Goal: Transaction & Acquisition: Purchase product/service

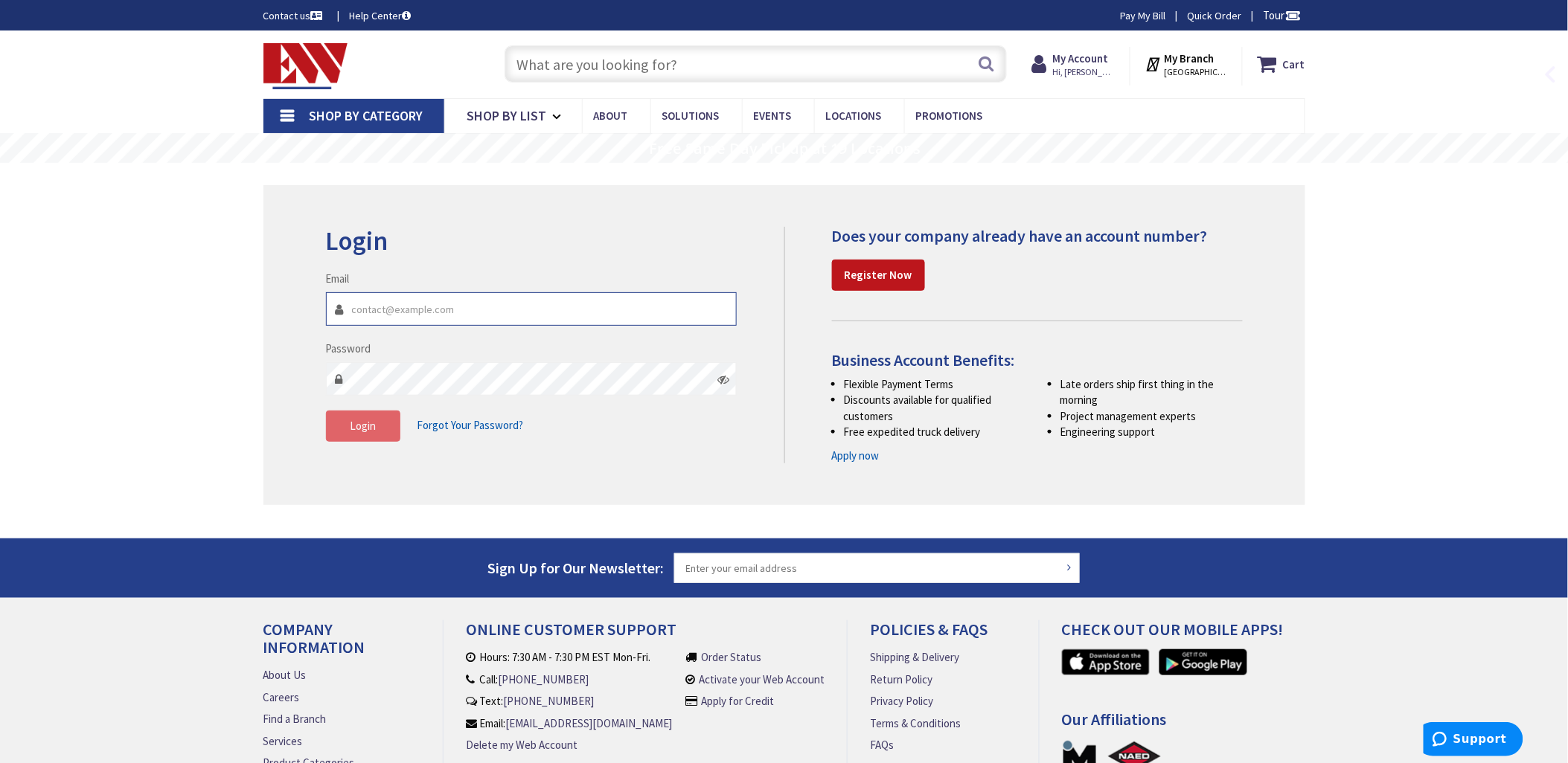
type input "[EMAIL_ADDRESS][DOMAIN_NAME]"
click at [364, 428] on span "Login" at bounding box center [363, 425] width 26 height 14
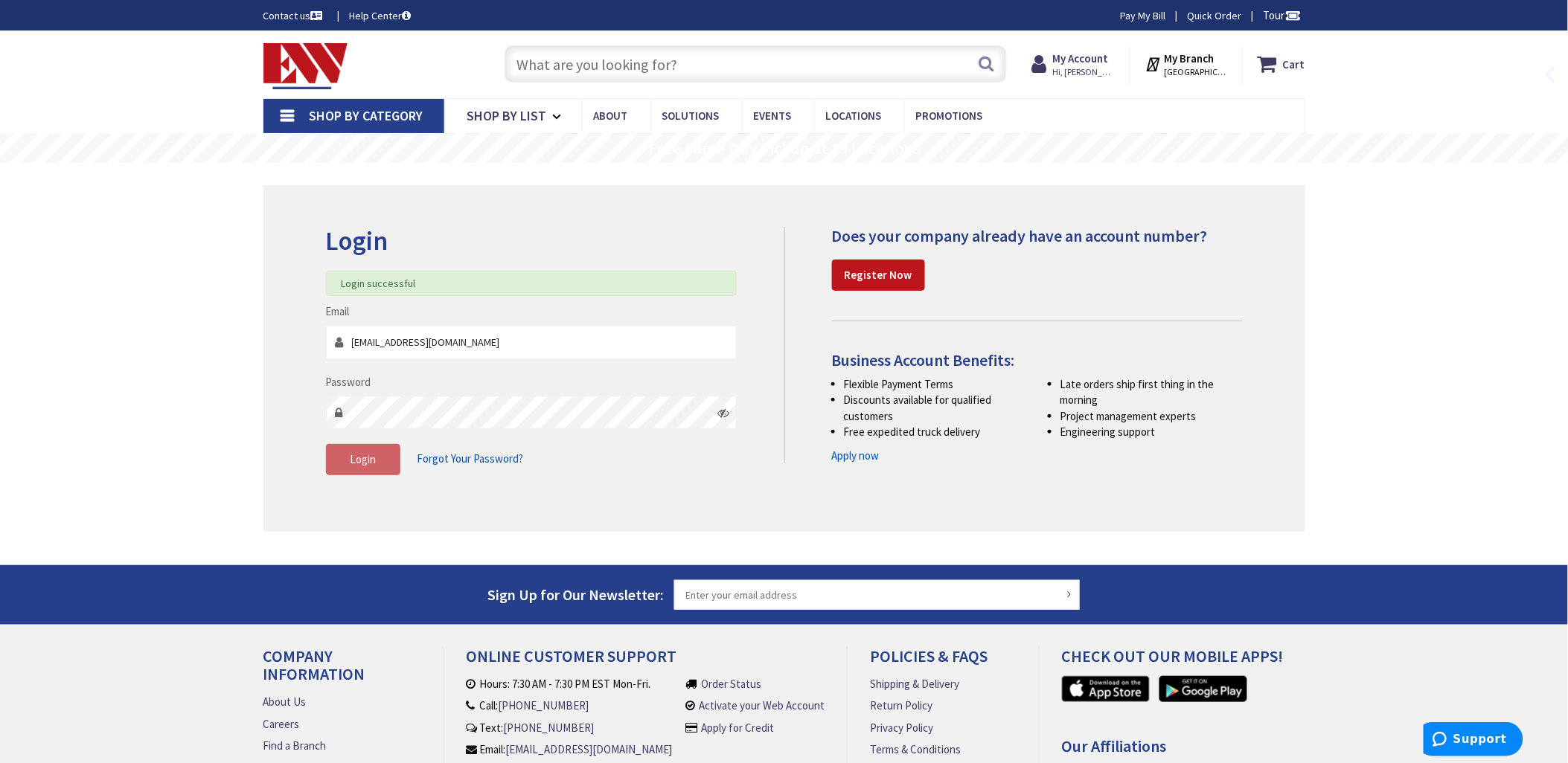
click at [559, 61] on input "text" at bounding box center [755, 64] width 502 height 37
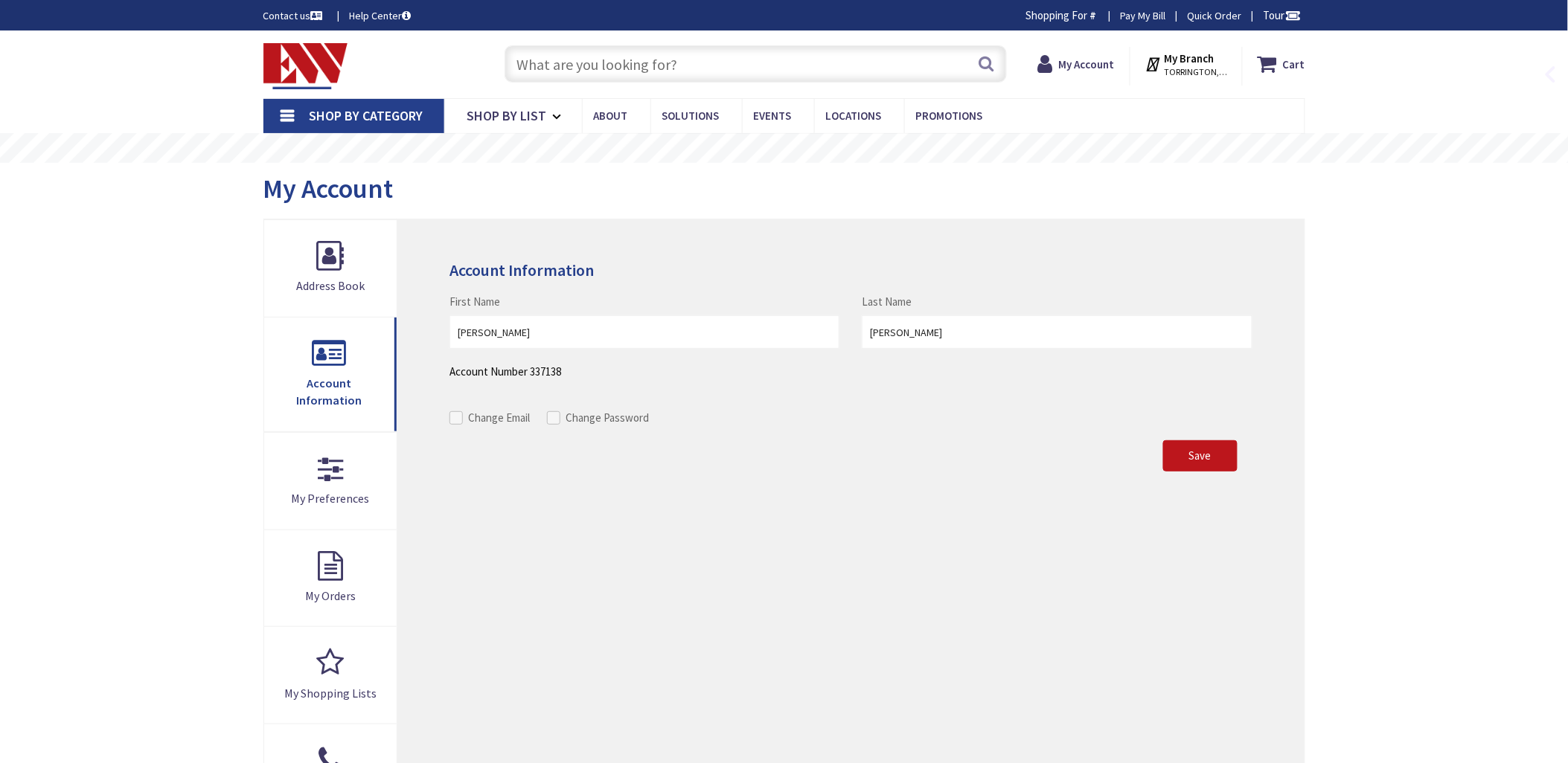
click at [559, 61] on input "text" at bounding box center [755, 64] width 502 height 37
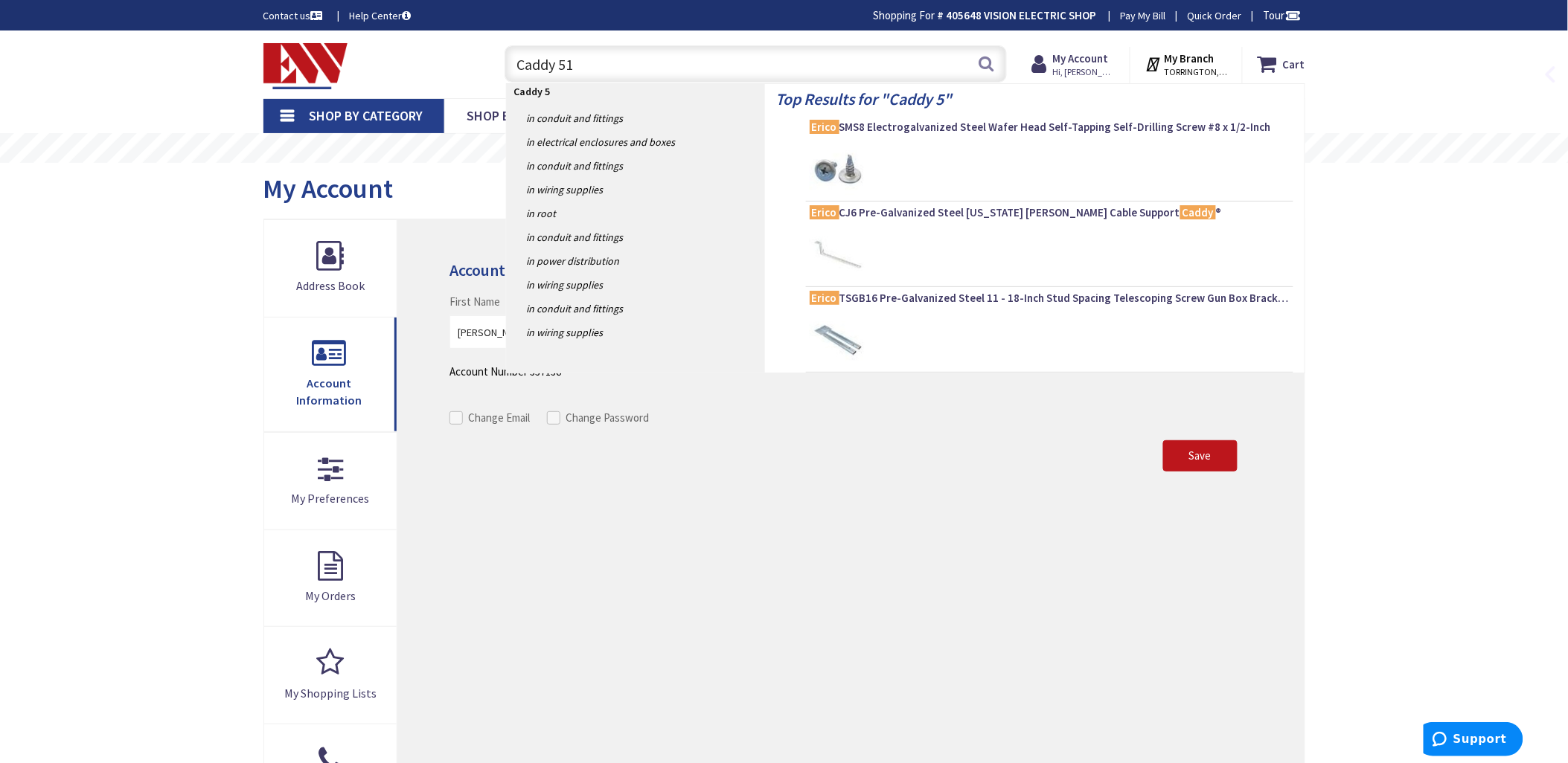
type input "Caddy 512"
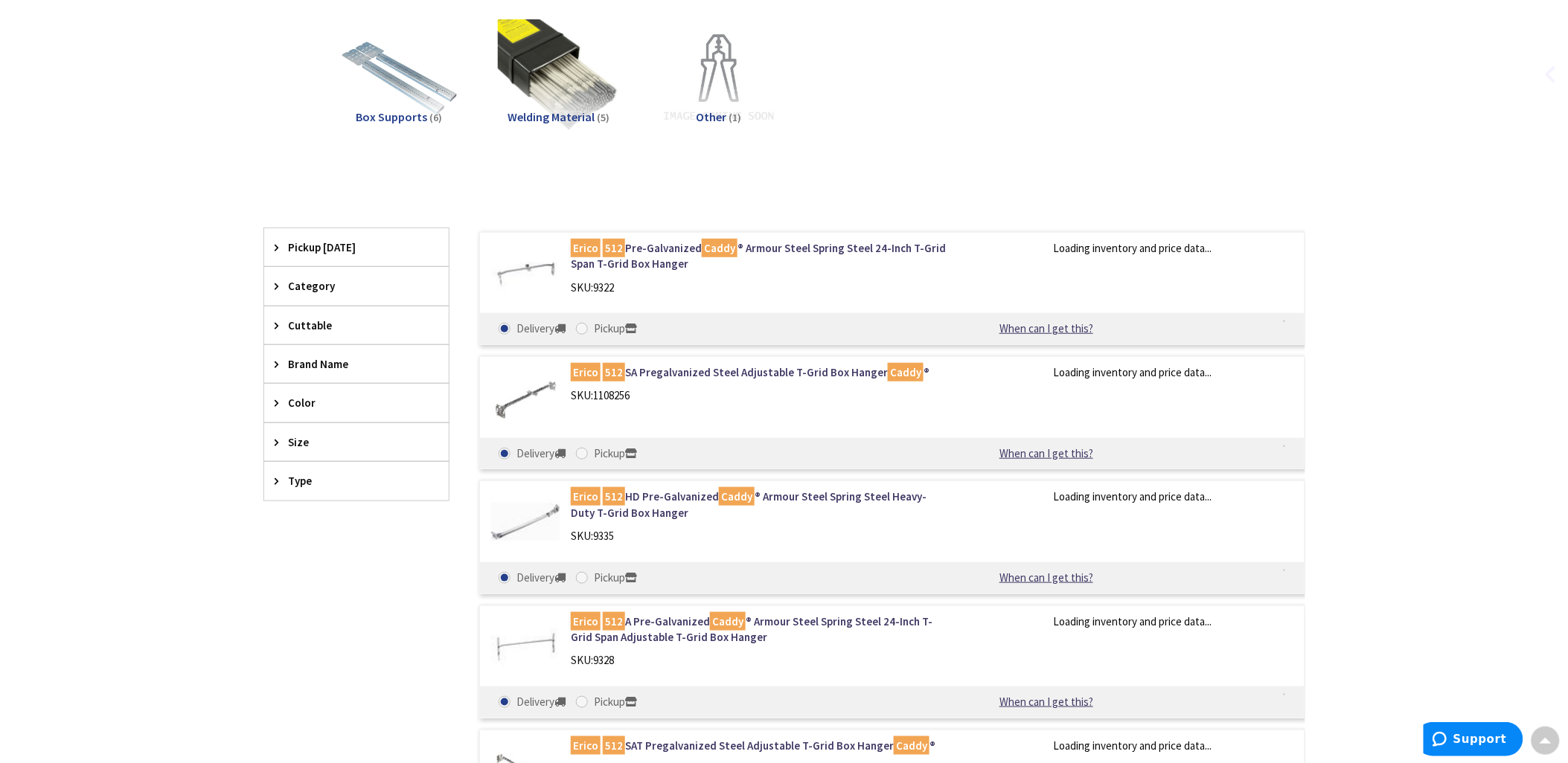
scroll to position [232, 0]
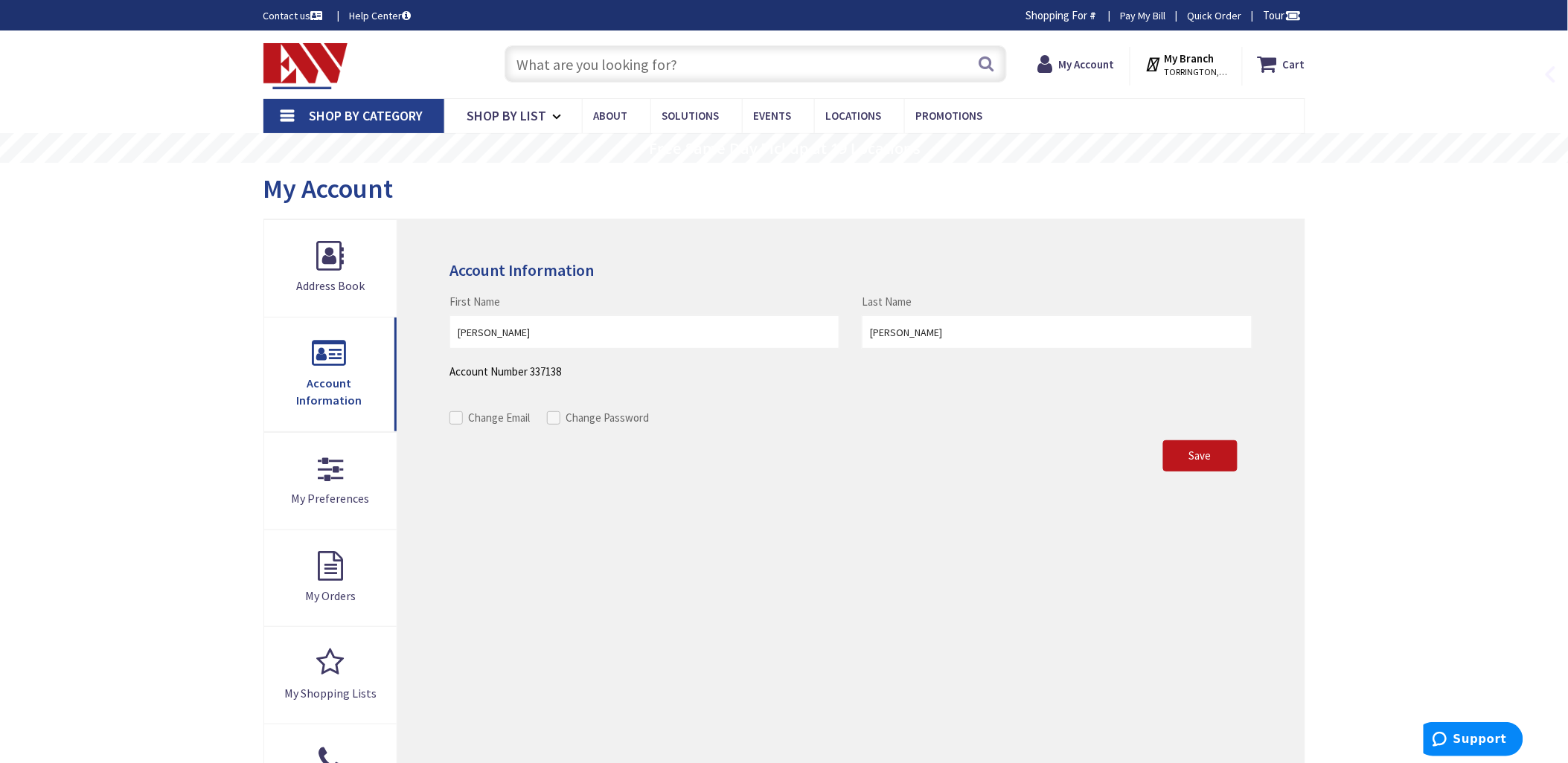
click at [528, 64] on input "text" at bounding box center [755, 64] width 502 height 37
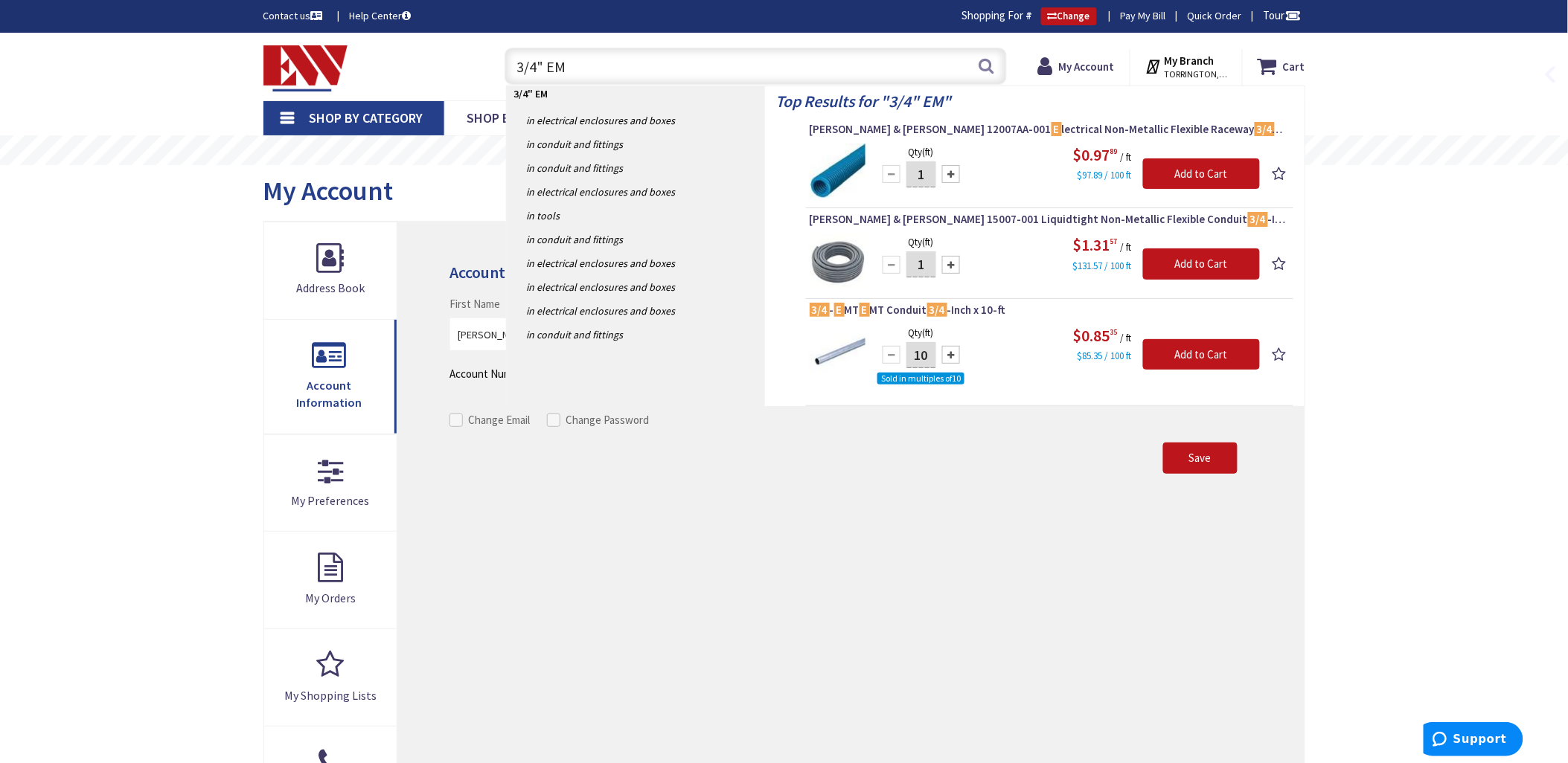
type input "3/4" EMT"
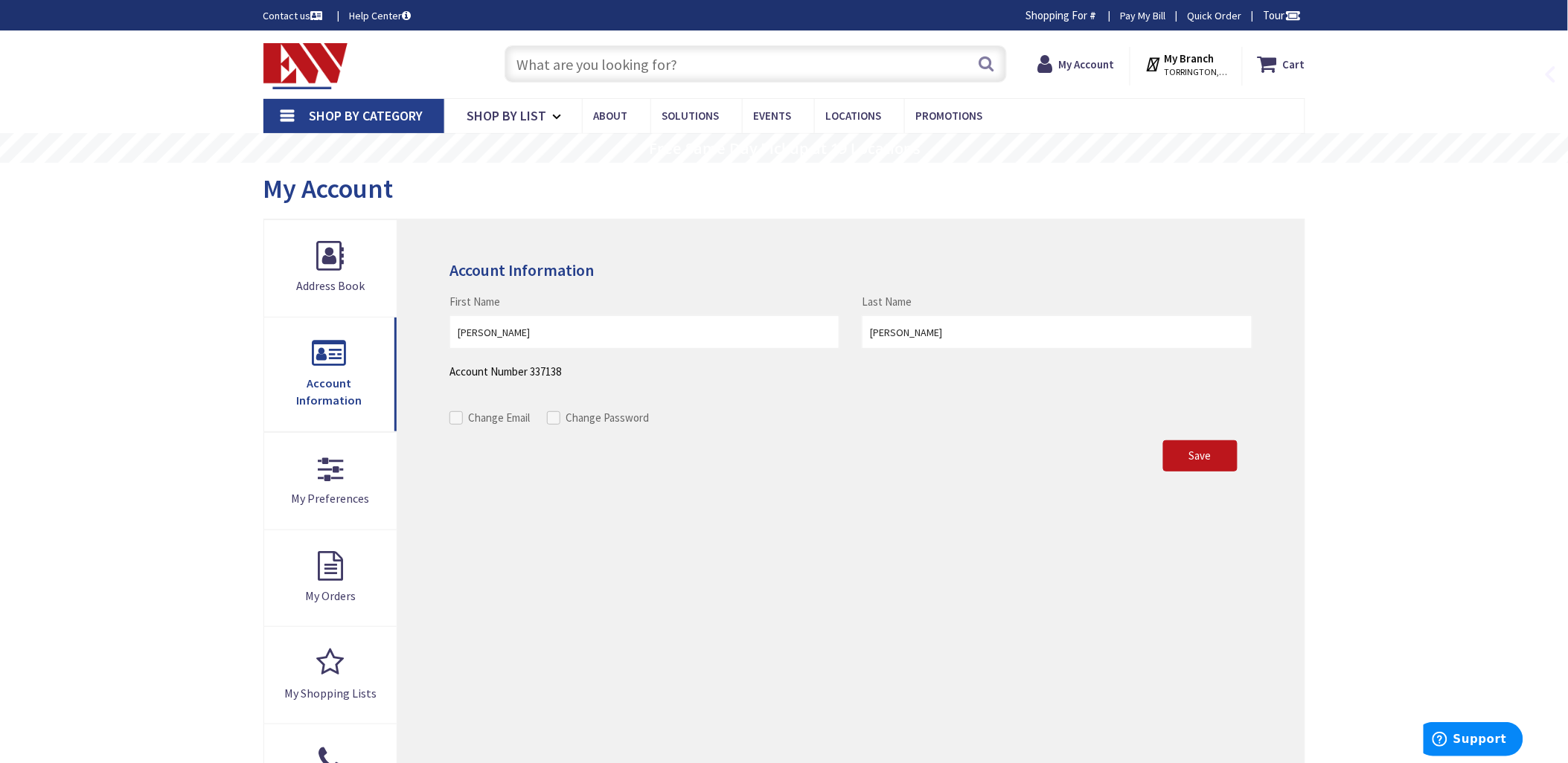
drag, startPoint x: 546, startPoint y: 65, endPoint x: 676, endPoint y: 63, distance: 130.0
click at [549, 64] on input "text" at bounding box center [755, 64] width 502 height 37
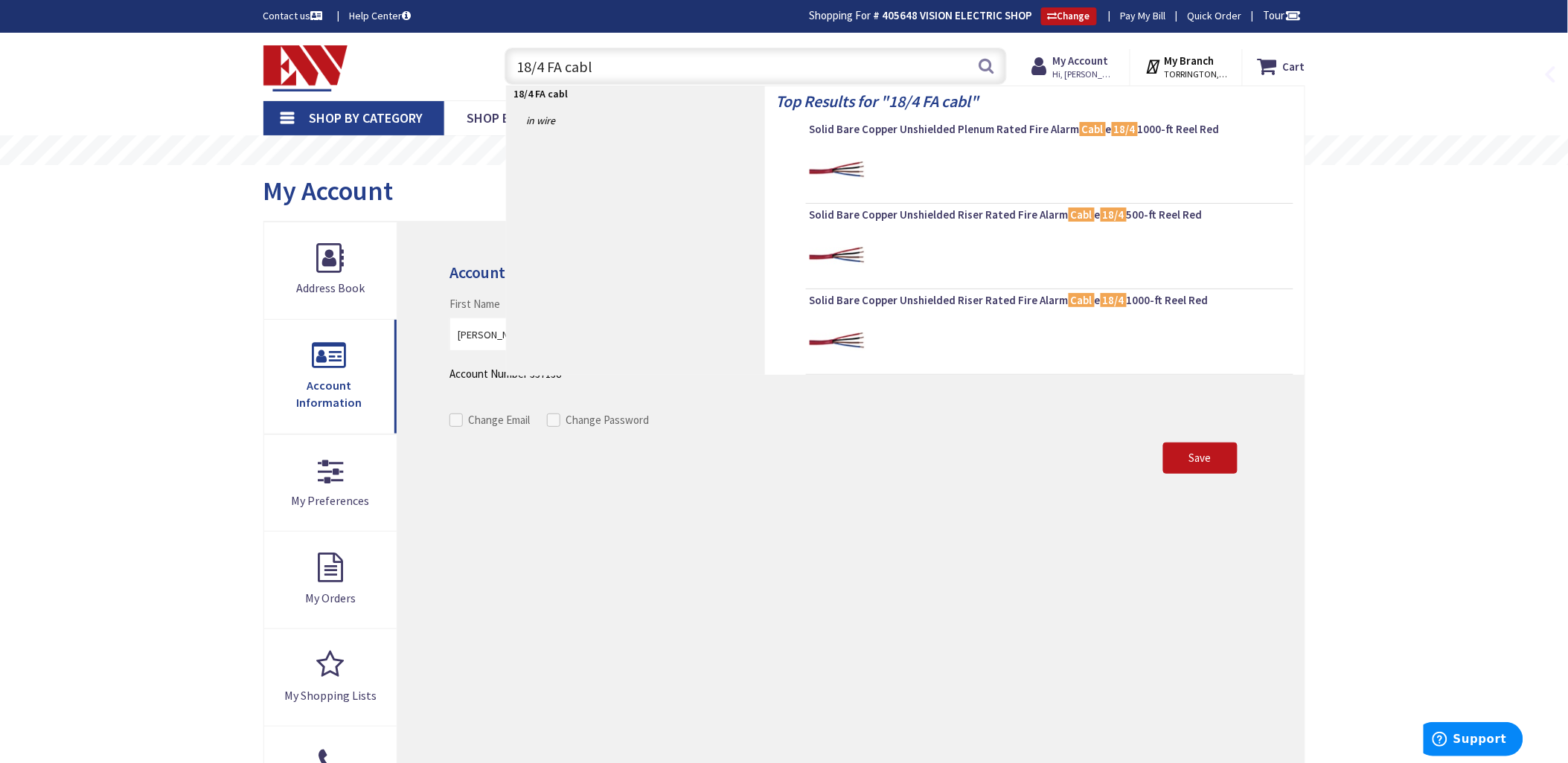
type input "18/4 FA cable"
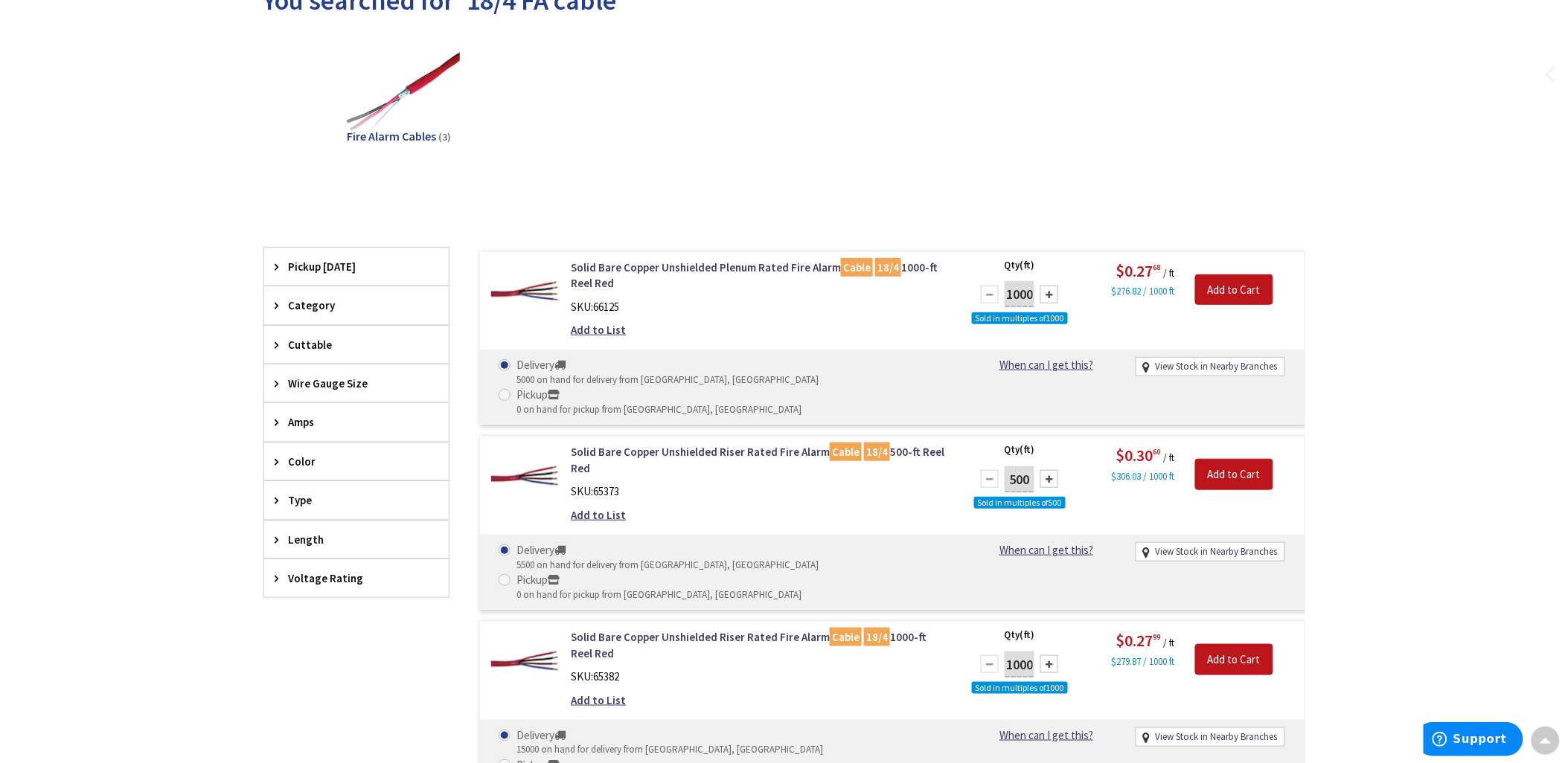
scroll to position [193, 0]
